Goal: Navigation & Orientation: Find specific page/section

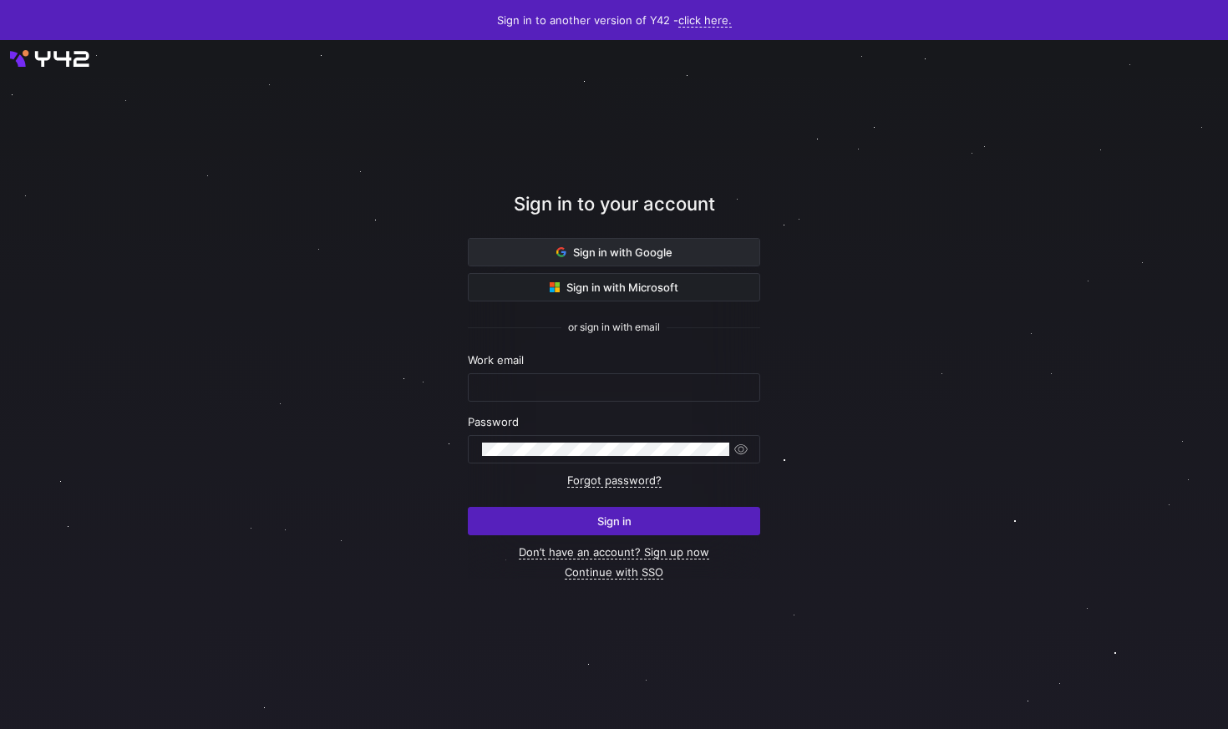
click at [596, 250] on span "Sign in with Google" at bounding box center [615, 252] width 116 height 13
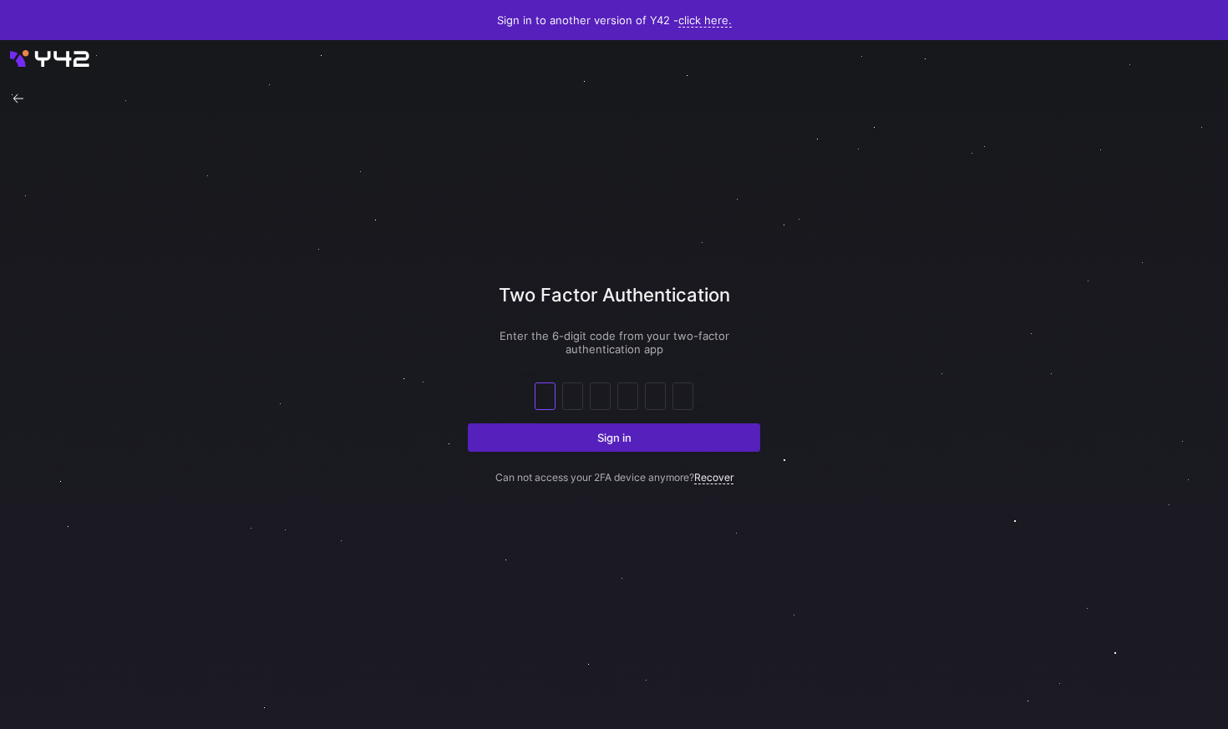
type input "6"
type input "4"
type input "7"
type input "2"
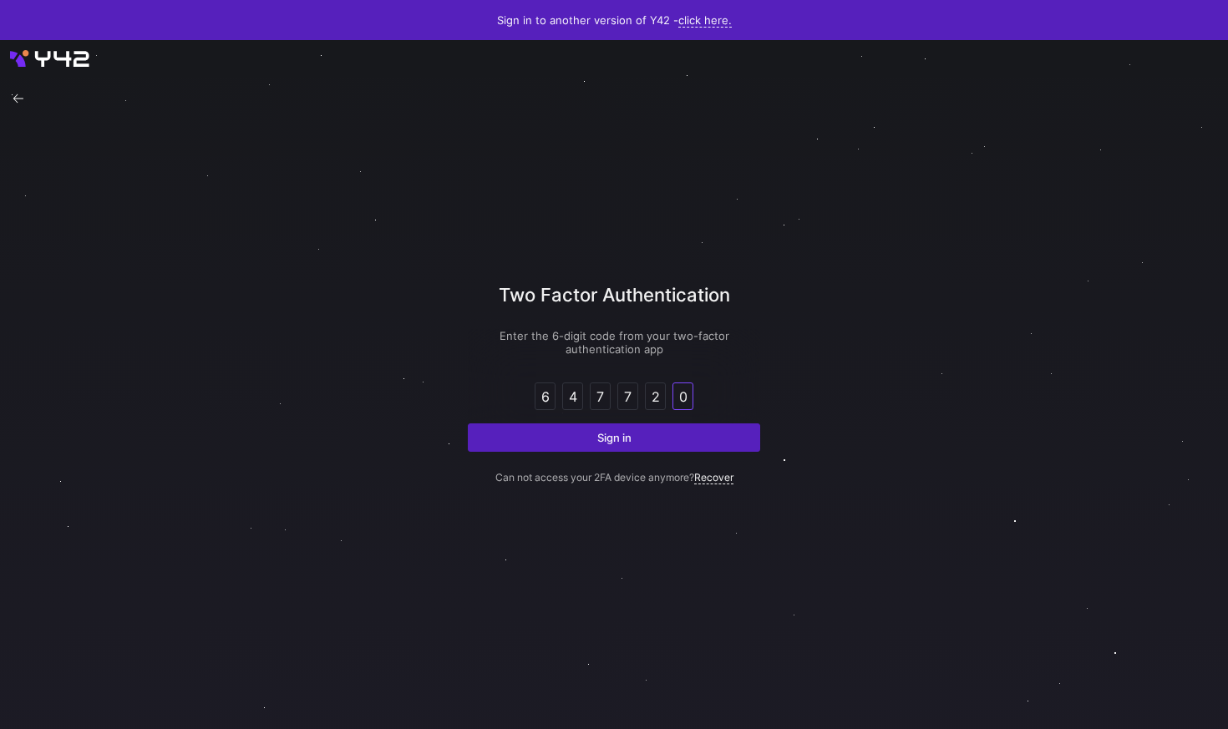
type input "0"
click at [468, 424] on button "Sign in" at bounding box center [614, 438] width 292 height 28
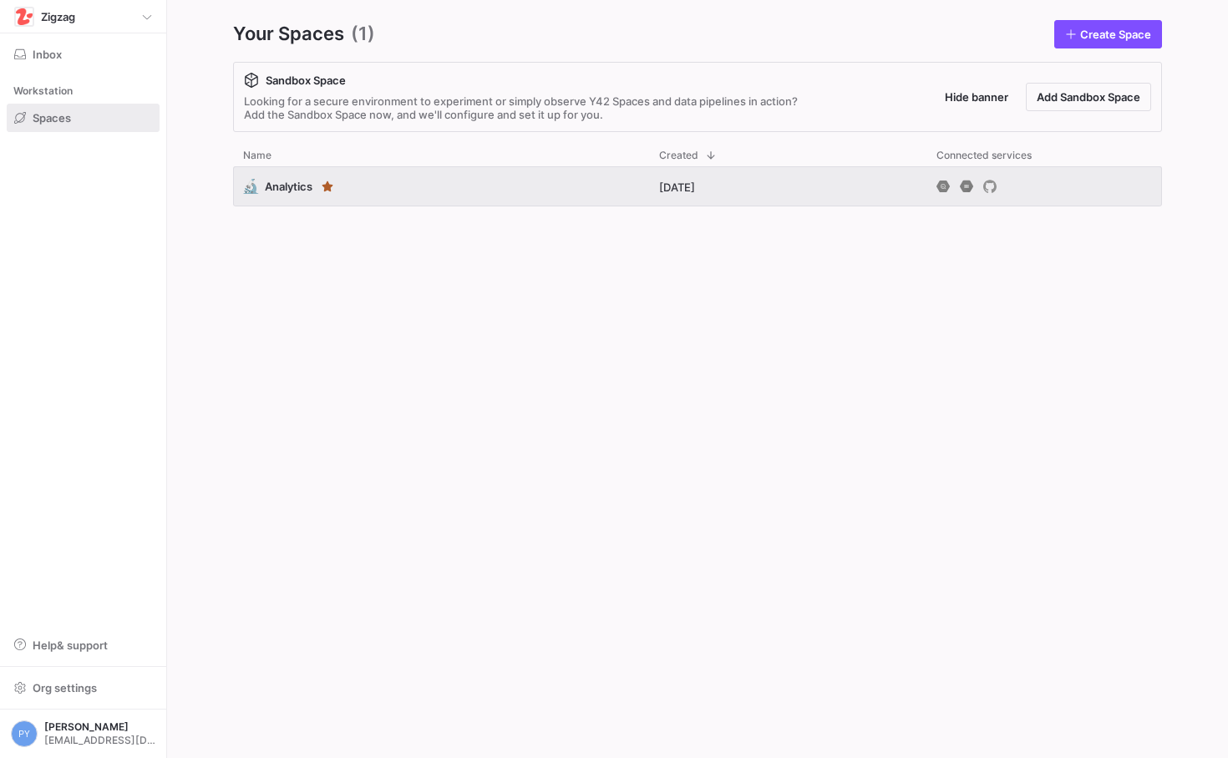
click at [189, 350] on div "Your Spaces (1) Create Space Sandbox Space Looking for a secure environment to …" at bounding box center [698, 379] width 1036 height 758
click at [270, 402] on div "🔬 Analytics 28 days ago" at bounding box center [697, 448] width 929 height 565
click at [328, 312] on div "🔬 Analytics 28 days ago" at bounding box center [697, 448] width 929 height 565
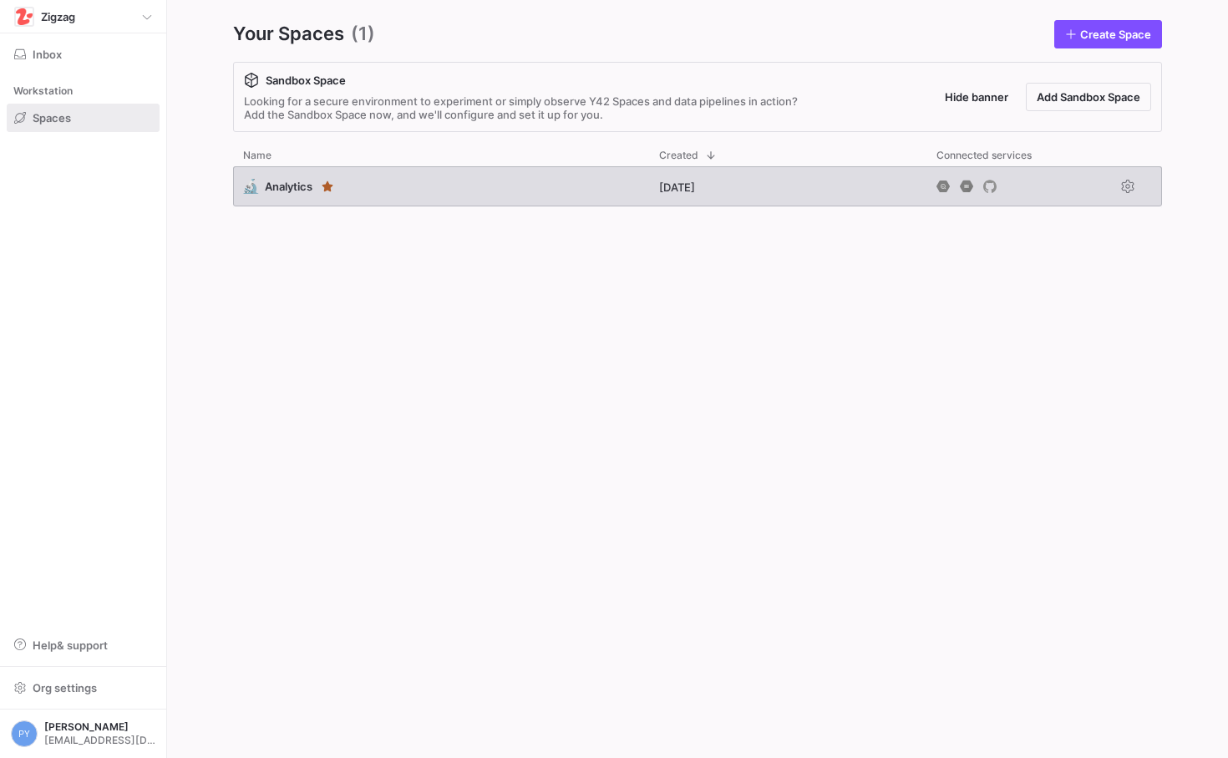
click at [274, 179] on div "🔬 Analytics" at bounding box center [277, 186] width 69 height 15
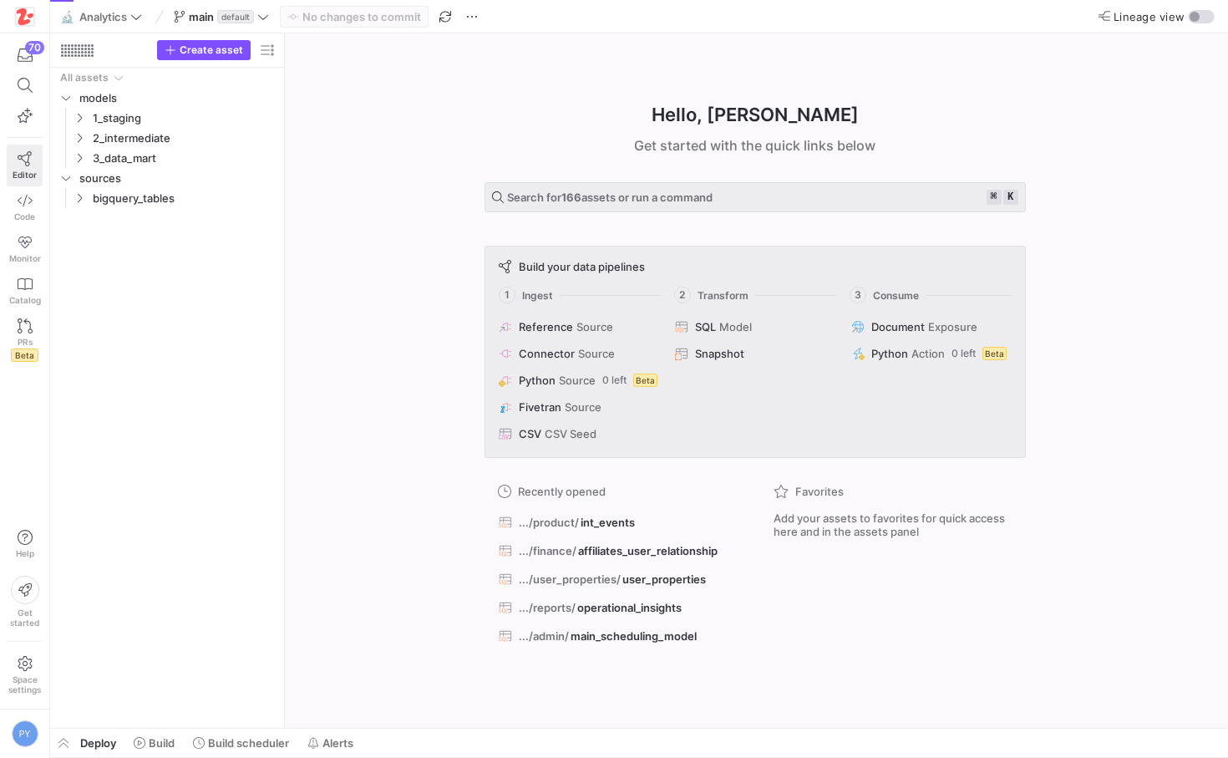
click at [23, 171] on span "Editor" at bounding box center [25, 175] width 24 height 10
click at [133, 154] on span "3_data_mart" at bounding box center [164, 158] width 142 height 19
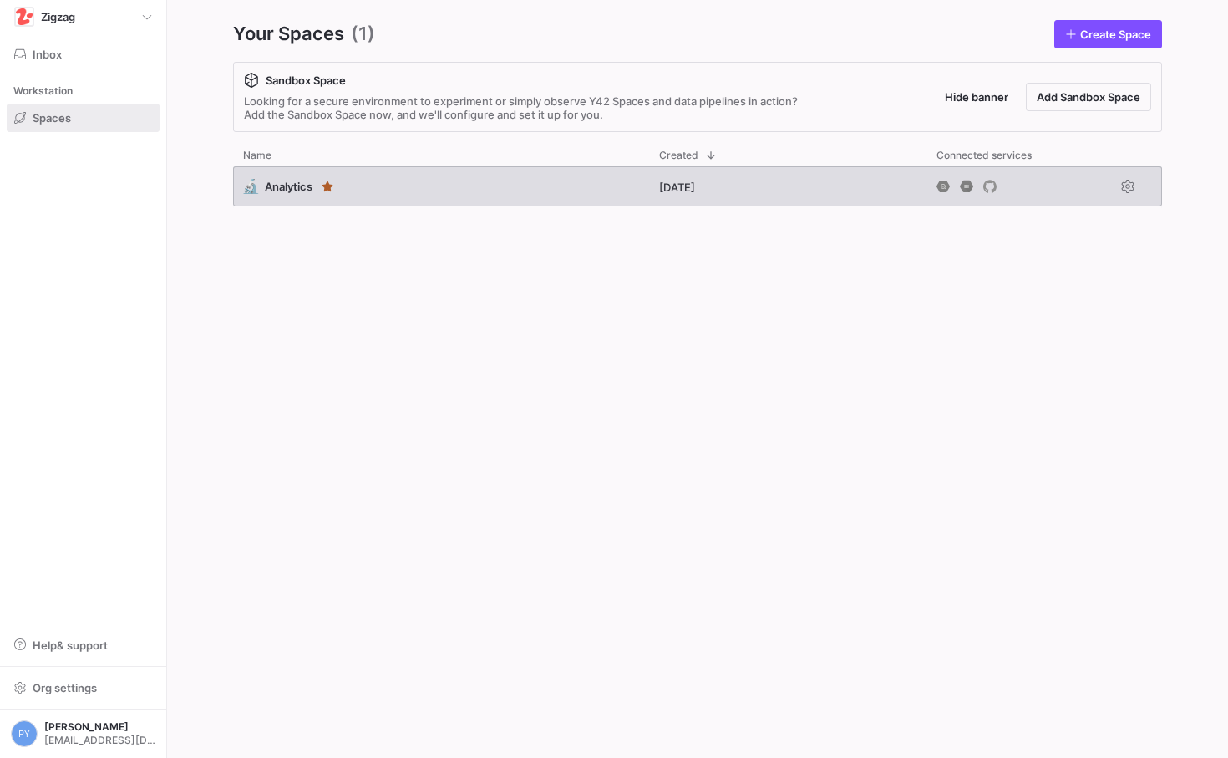
click at [400, 190] on div "🔬 Analytics" at bounding box center [441, 186] width 416 height 40
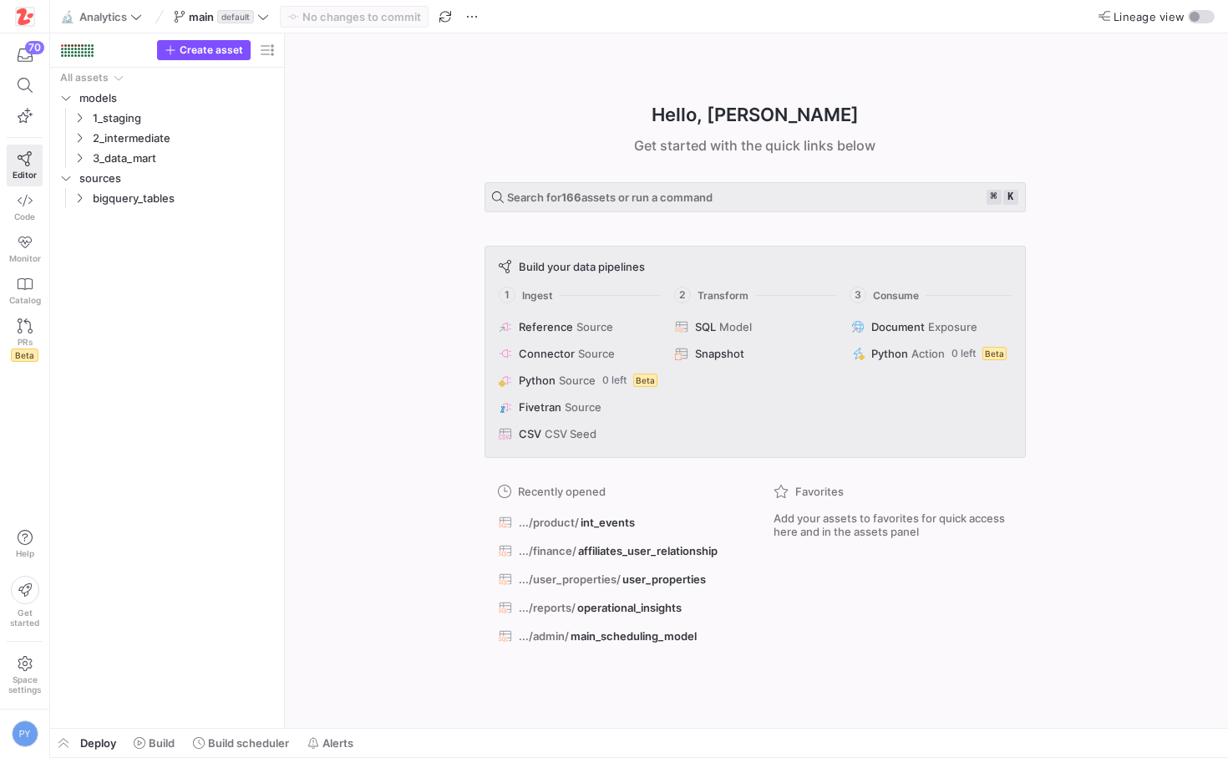
click at [447, 445] on div "Hello, [PERSON_NAME] ✨ Get started with the quick links below Search for 166 as…" at bounding box center [755, 380] width 927 height 694
click at [1048, 130] on div "Hello, [PERSON_NAME] ✨ Get started with the quick links below Search for 166 as…" at bounding box center [755, 380] width 927 height 694
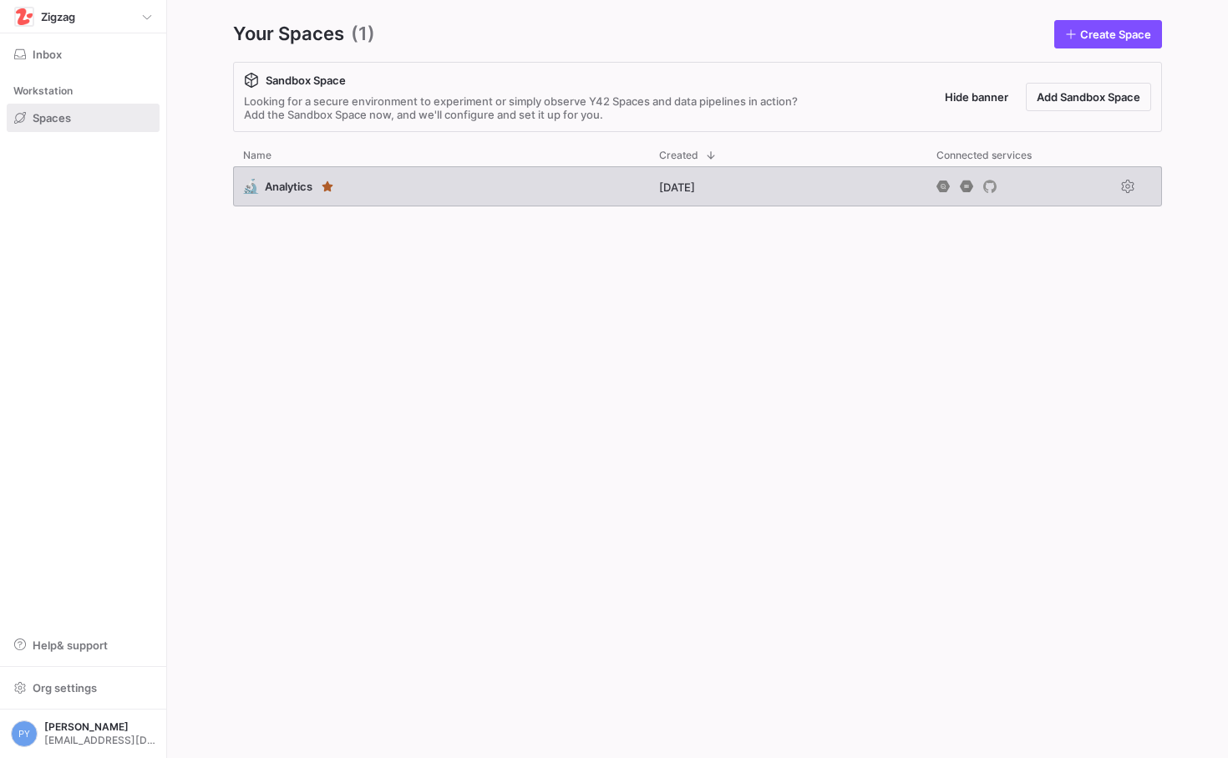
click at [551, 192] on div "🔬 Analytics" at bounding box center [441, 186] width 416 height 40
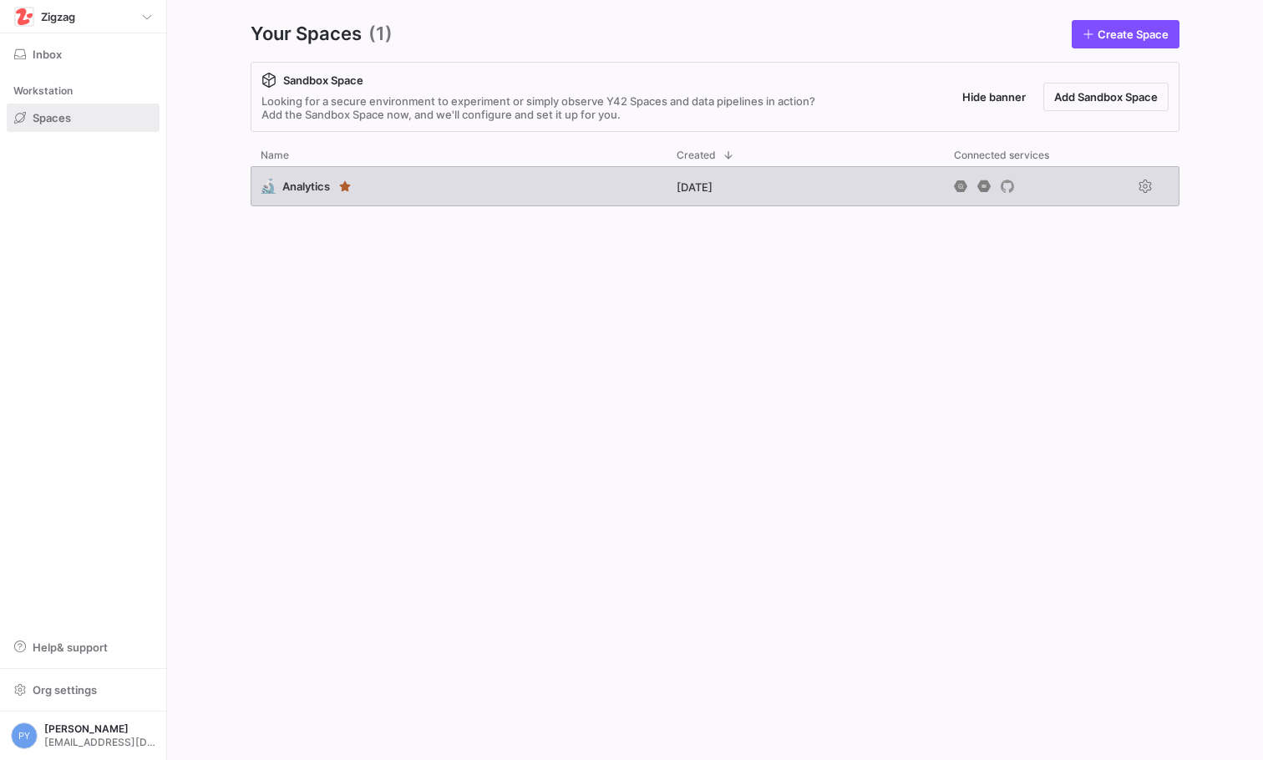
click at [511, 182] on div "🔬 Analytics" at bounding box center [459, 186] width 416 height 40
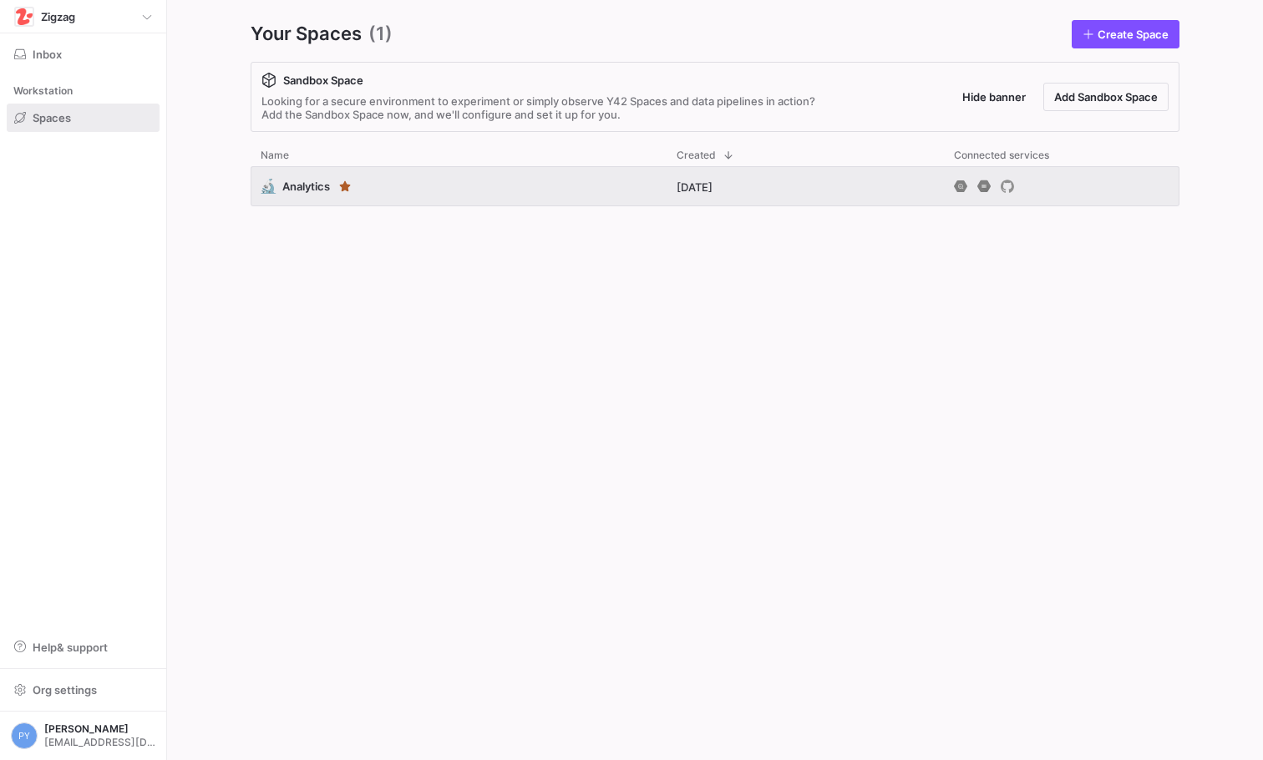
click at [374, 318] on div "🔬 Analytics 28 days ago" at bounding box center [715, 449] width 929 height 567
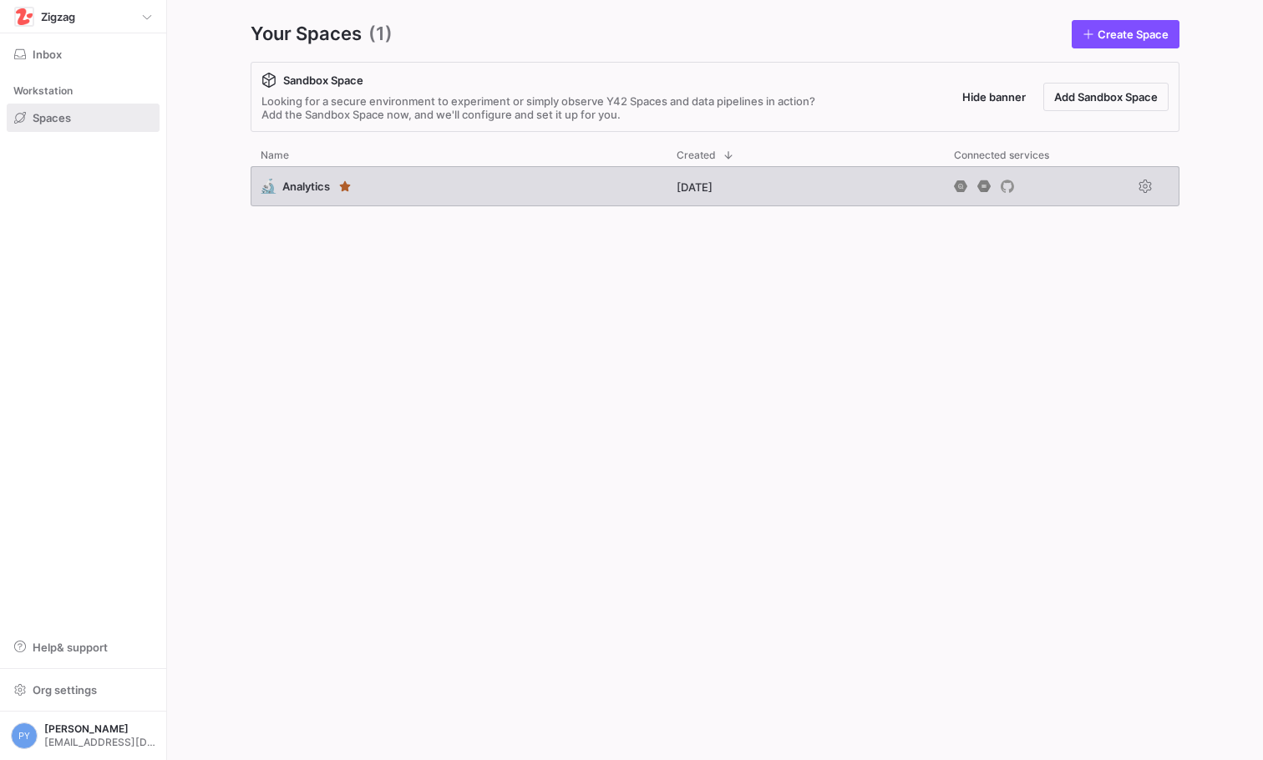
click at [454, 178] on div "🔬 Analytics" at bounding box center [459, 186] width 416 height 40
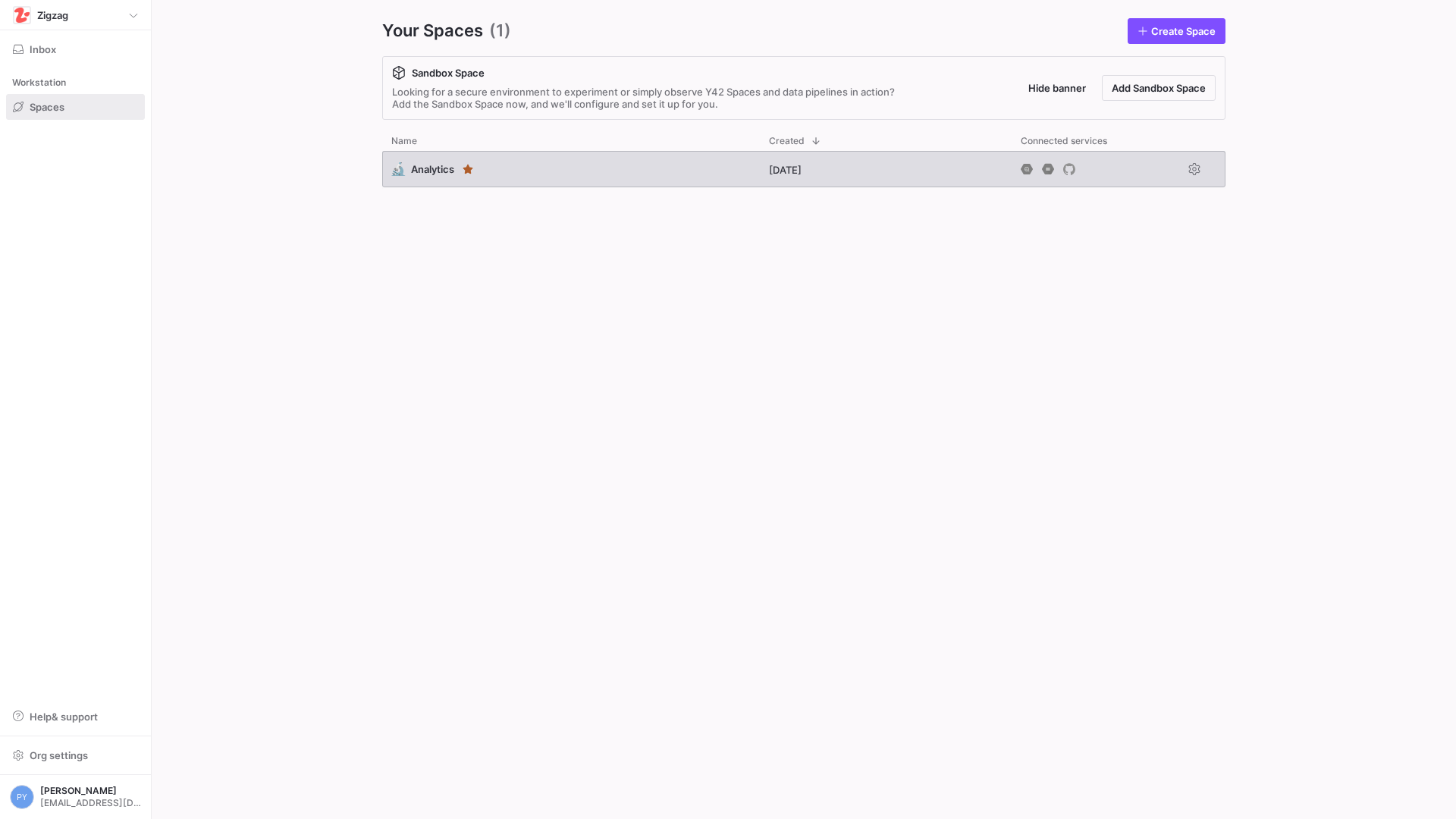
click at [593, 174] on div "🔬 Analytics" at bounding box center [571, 169] width 378 height 36
click at [588, 180] on div "🔬 Analytics" at bounding box center [571, 169] width 378 height 36
click at [560, 171] on div "🔬 Analytics" at bounding box center [571, 169] width 378 height 36
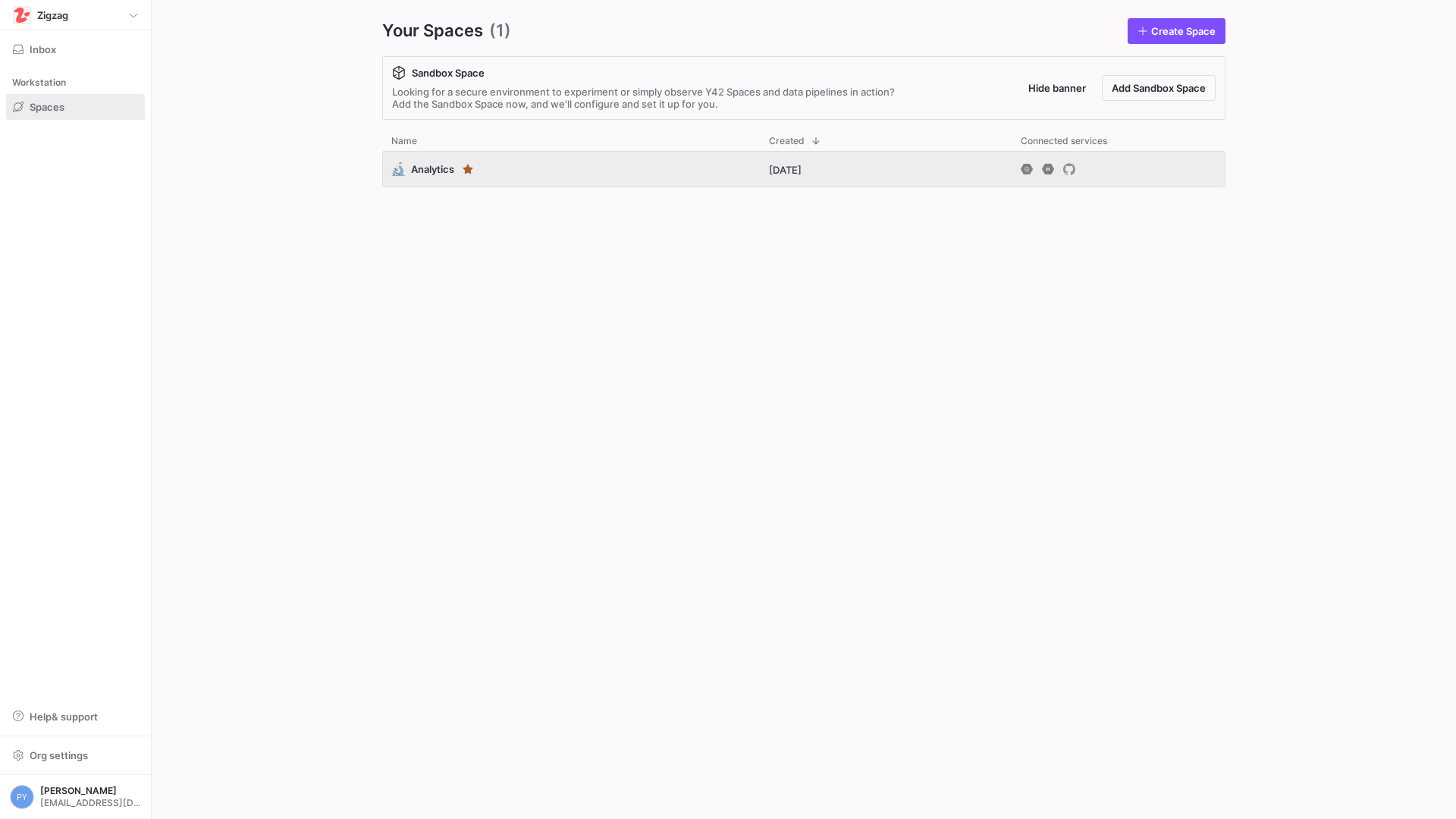
click at [521, 313] on div "🔬 Analytics 28 days ago" at bounding box center [803, 472] width 843 height 644
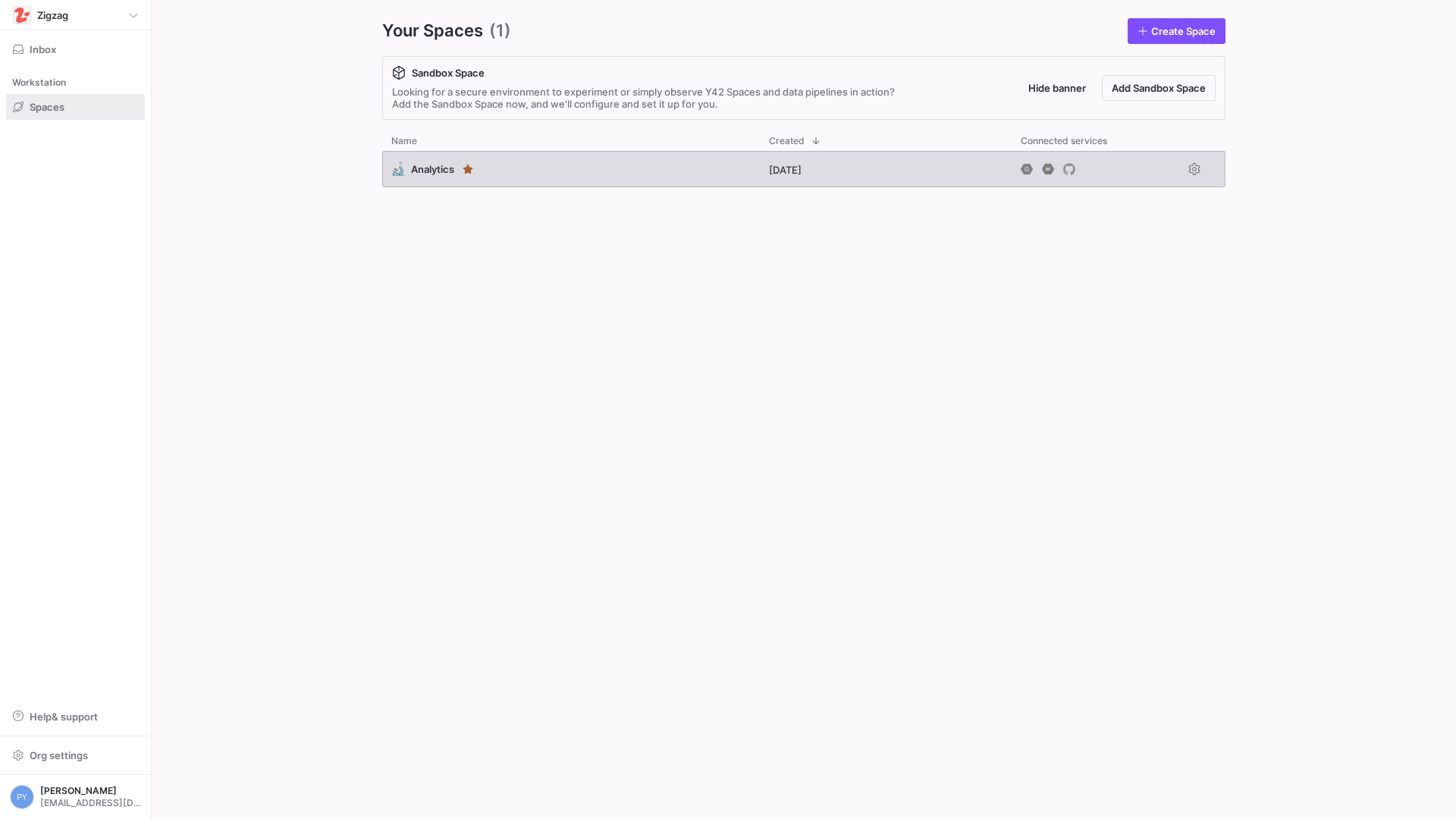
click at [413, 173] on span "Analytics" at bounding box center [433, 169] width 44 height 12
